Goal: Transaction & Acquisition: Purchase product/service

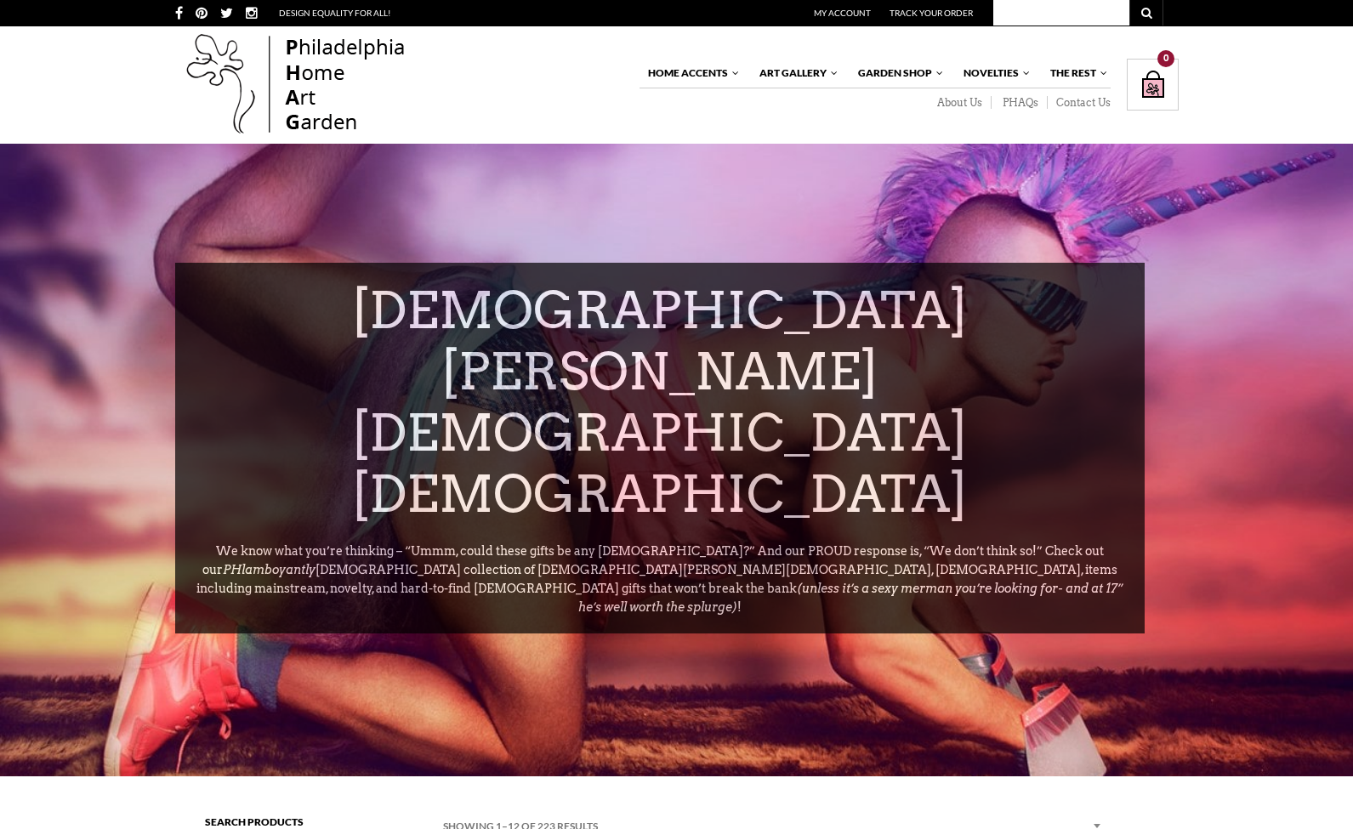
click at [296, 58] on img at bounding box center [296, 85] width 242 height 109
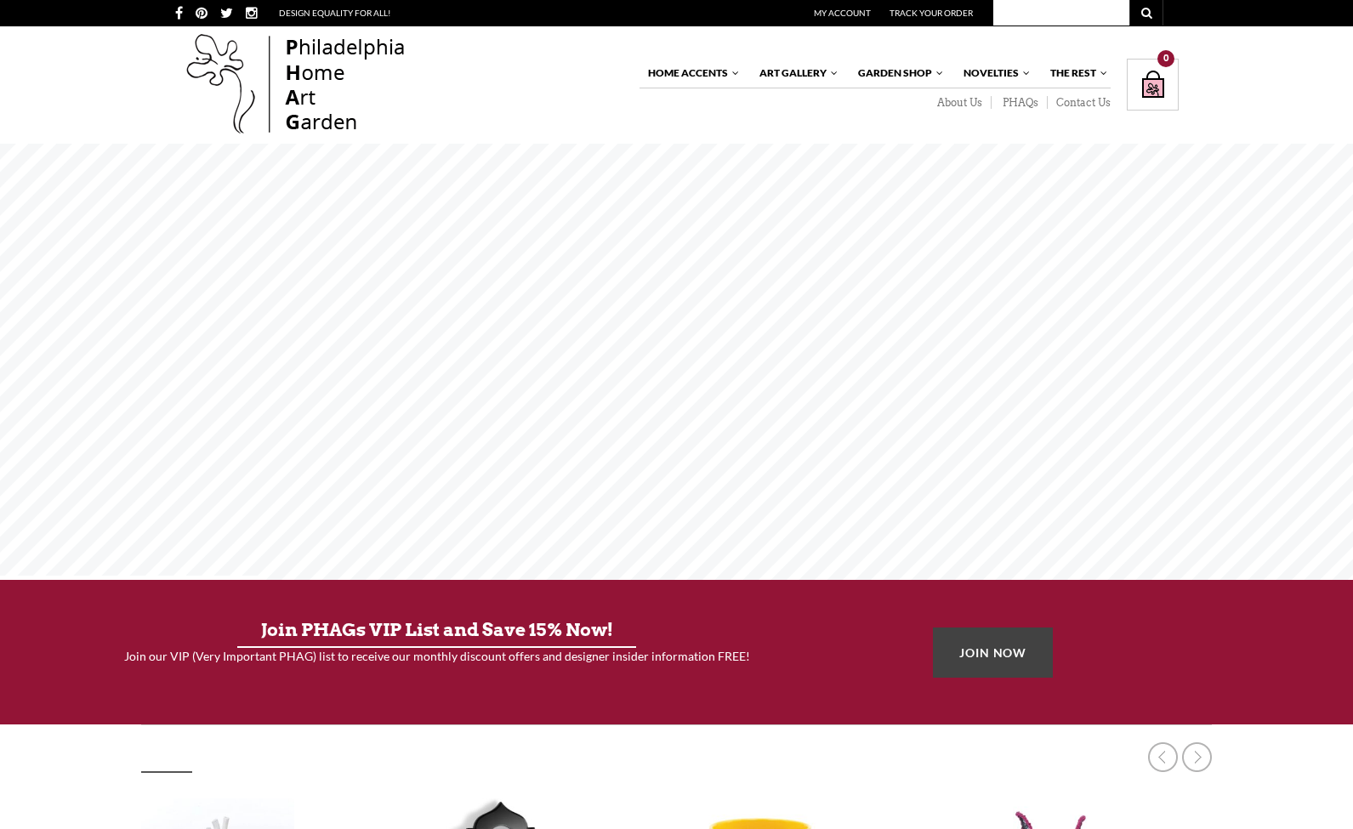
click at [755, 363] on rs-layer at bounding box center [676, 362] width 1353 height 436
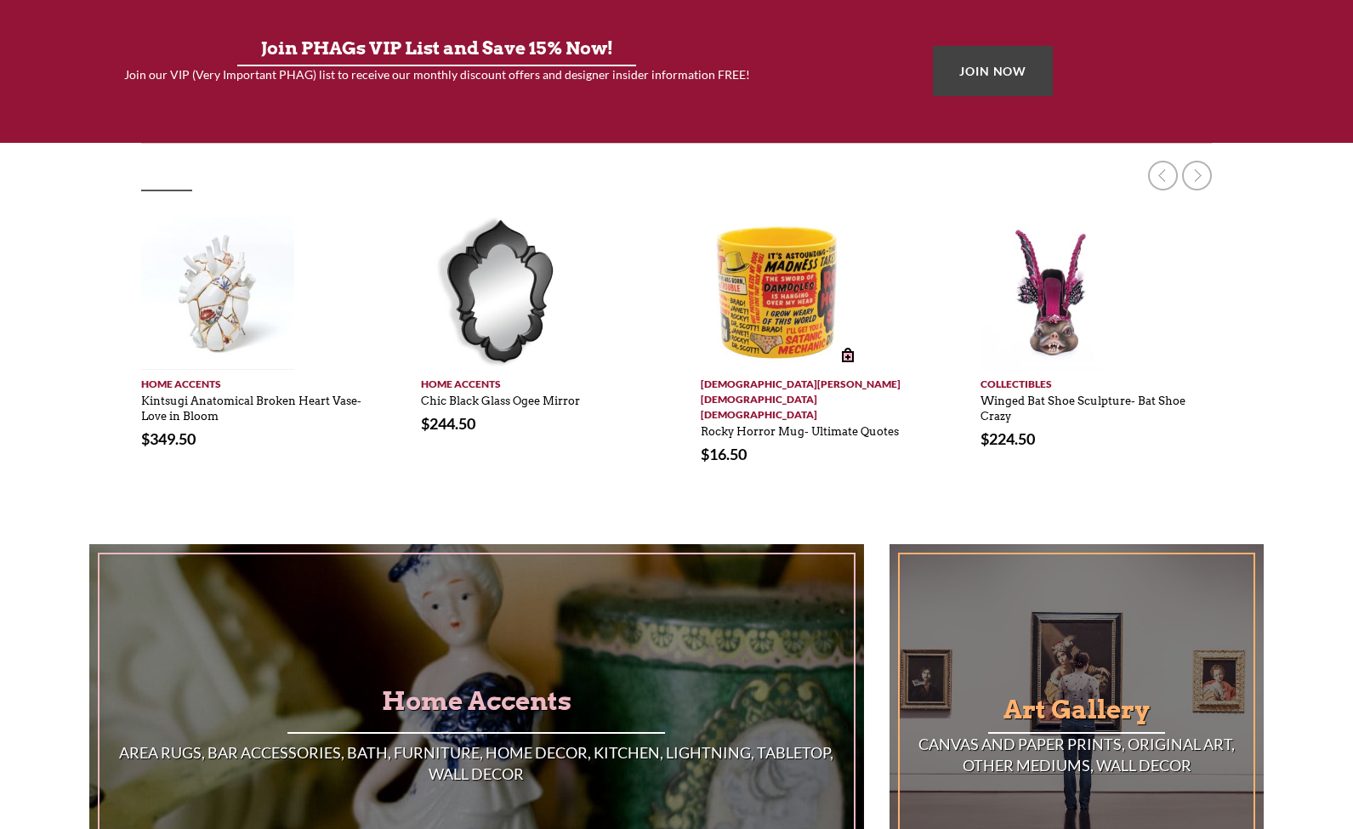
click at [840, 336] on img at bounding box center [777, 293] width 153 height 153
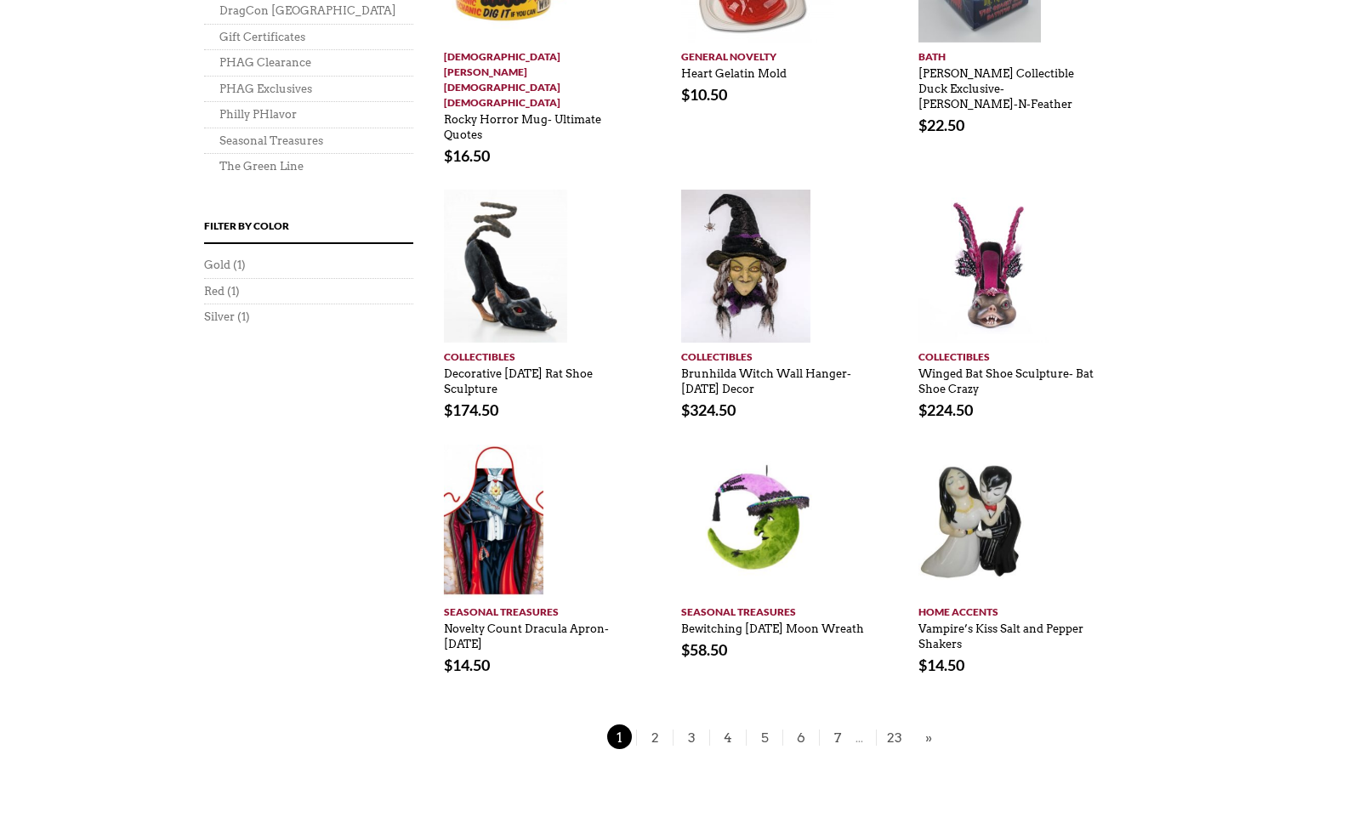
scroll to position [1238, 1]
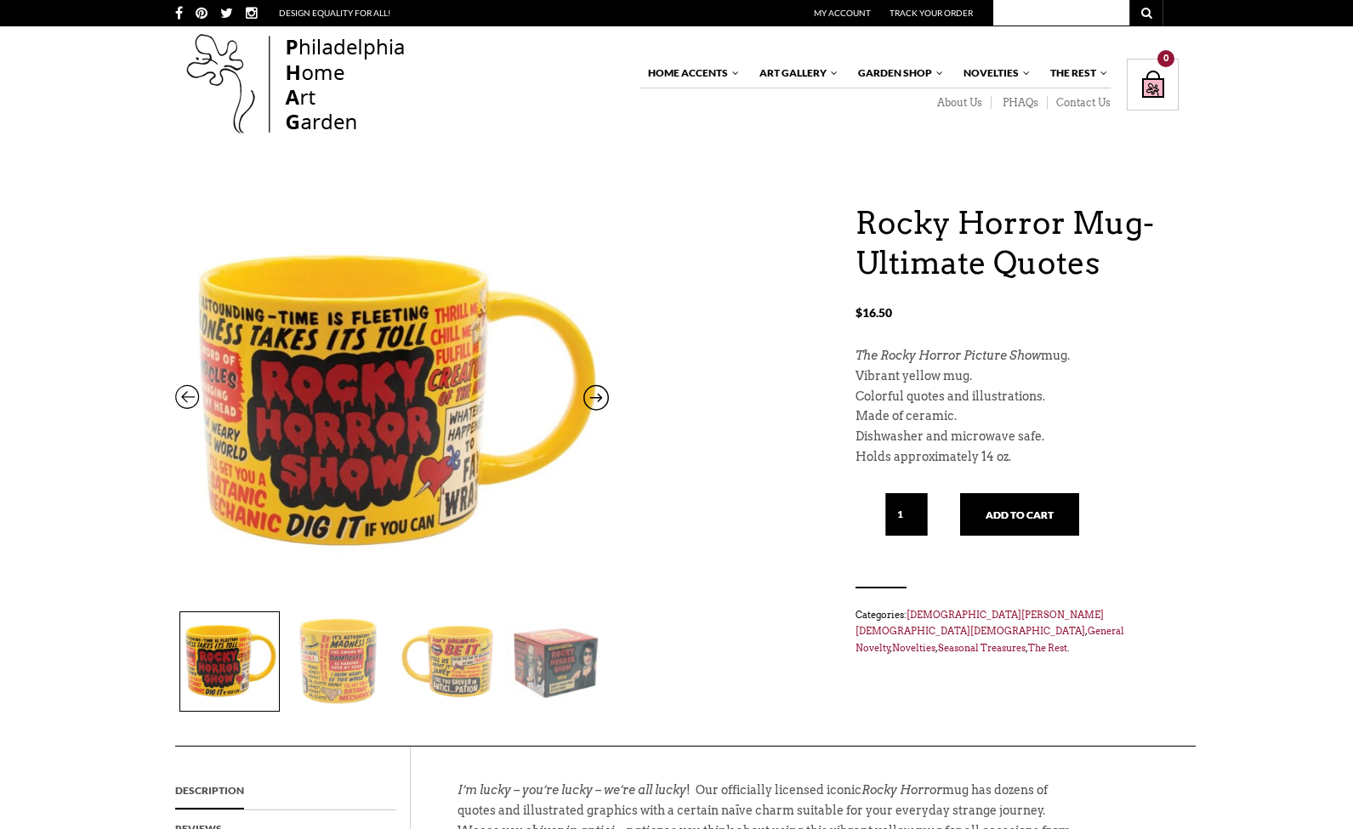
click at [328, 692] on img at bounding box center [338, 661] width 99 height 99
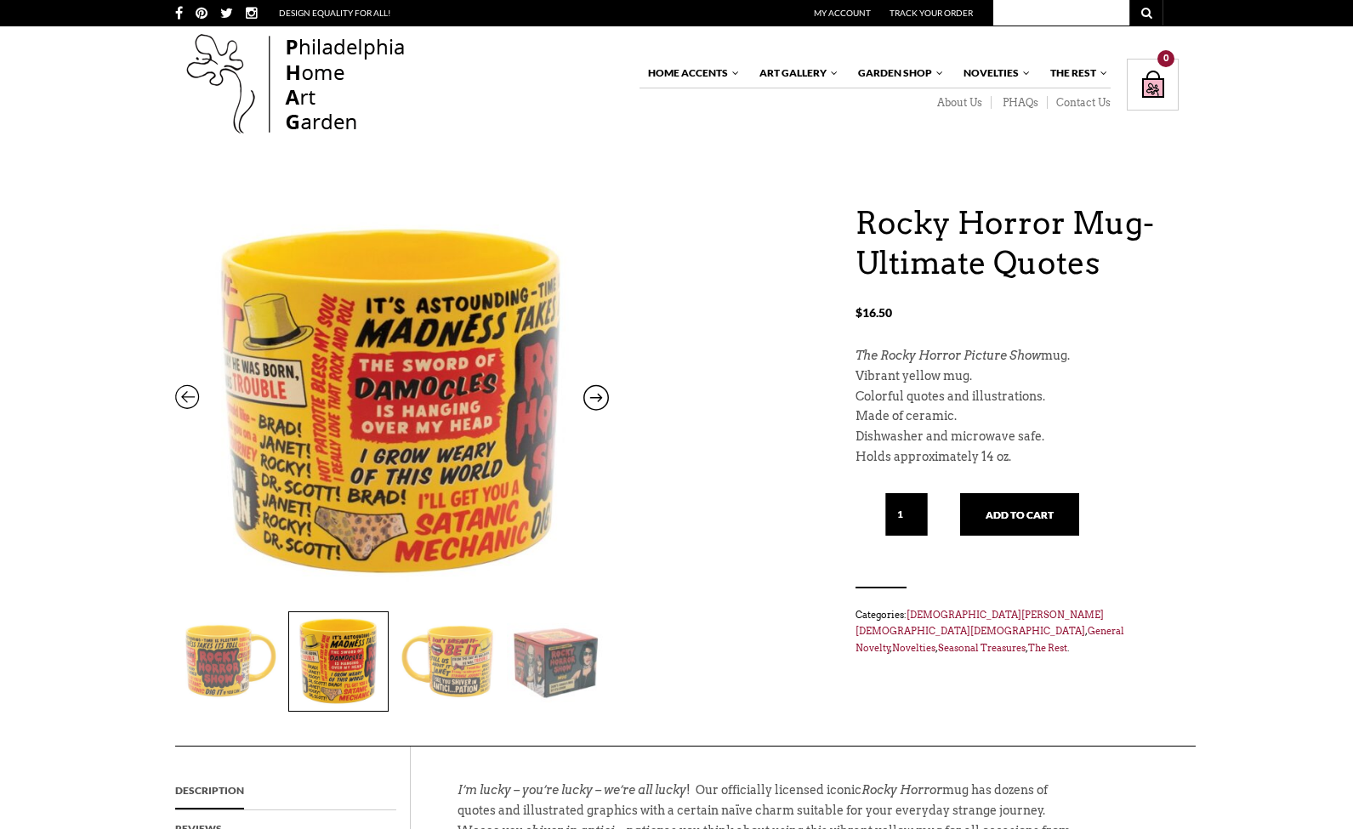
click at [432, 664] on img at bounding box center [447, 661] width 99 height 99
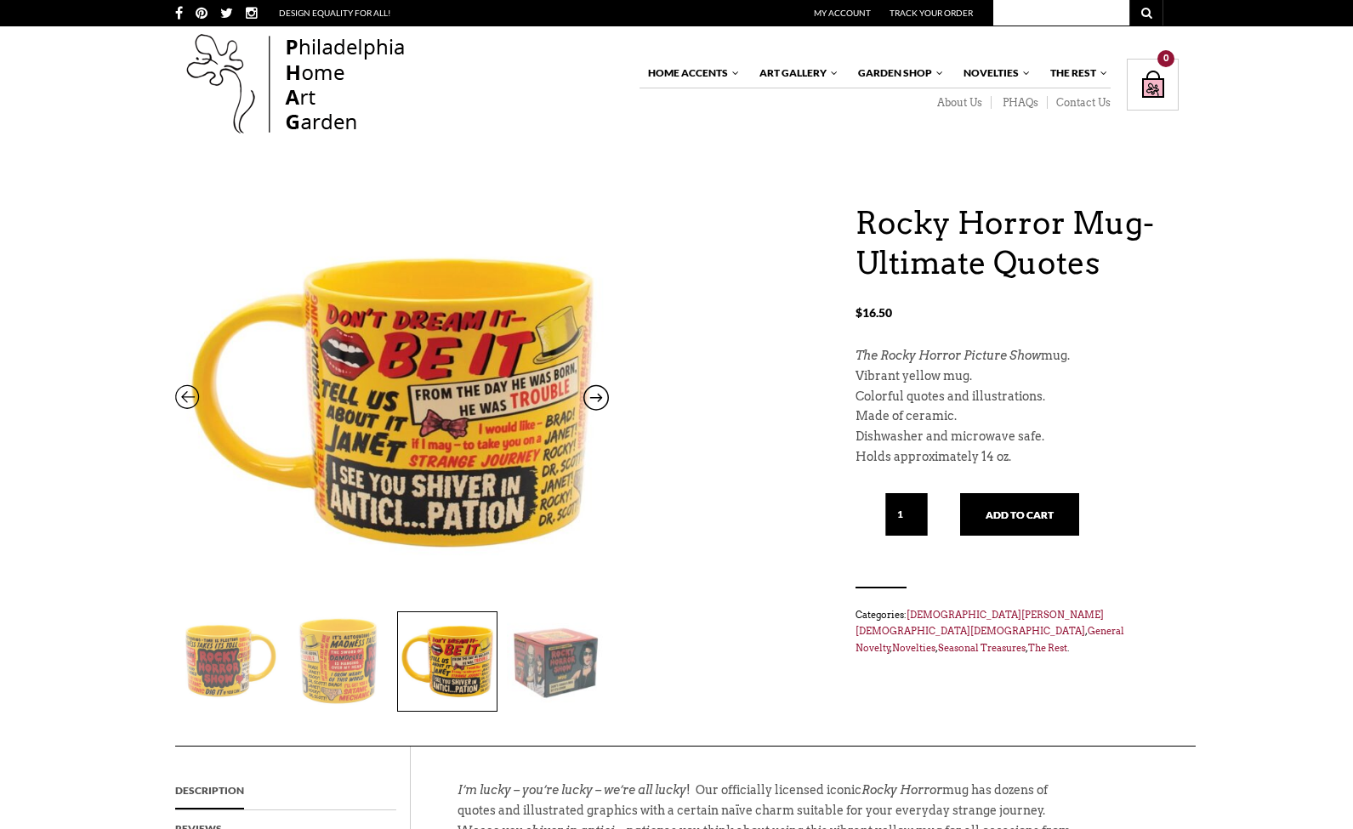
click at [532, 663] on img at bounding box center [556, 661] width 99 height 99
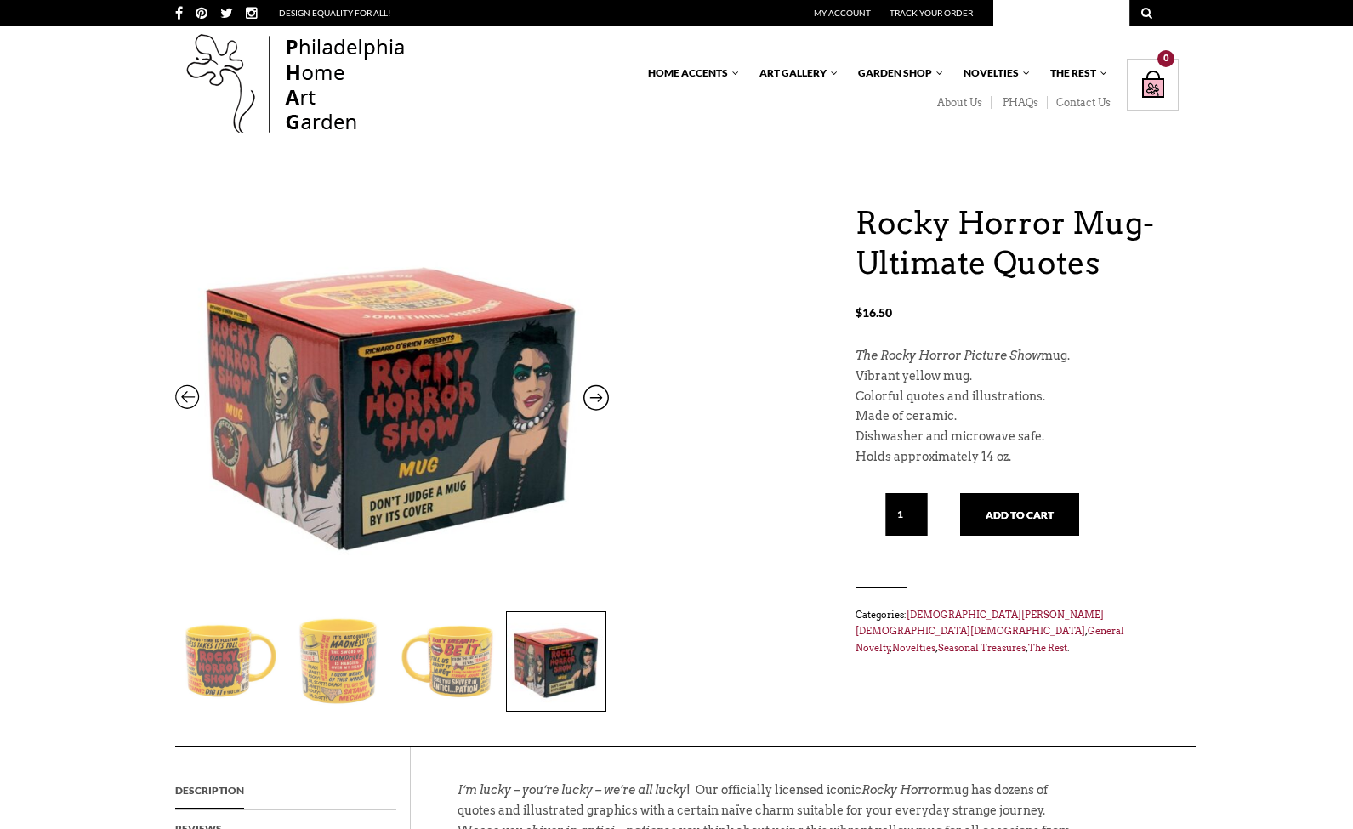
click at [603, 392] on icon at bounding box center [596, 401] width 26 height 22
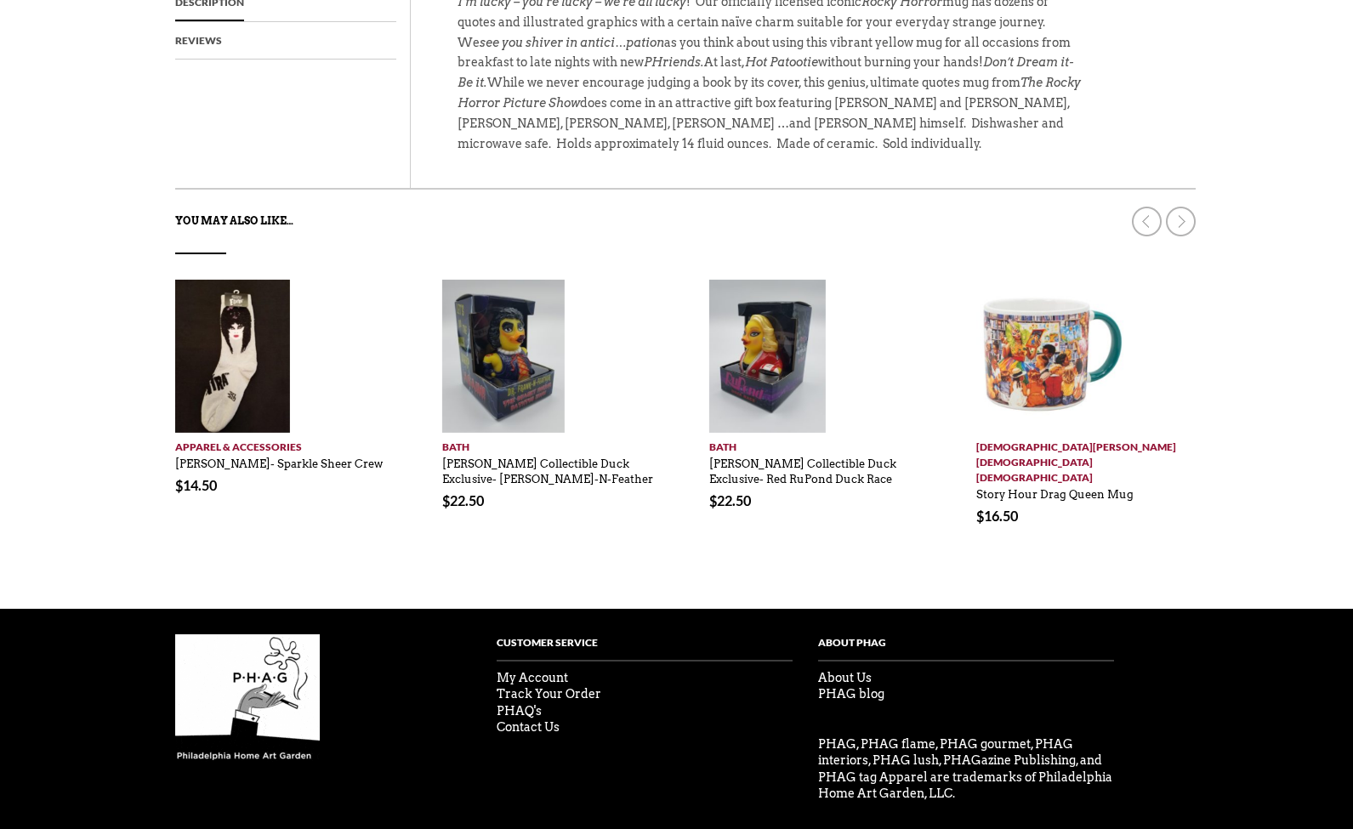
scroll to position [788, 0]
